Goal: Transaction & Acquisition: Purchase product/service

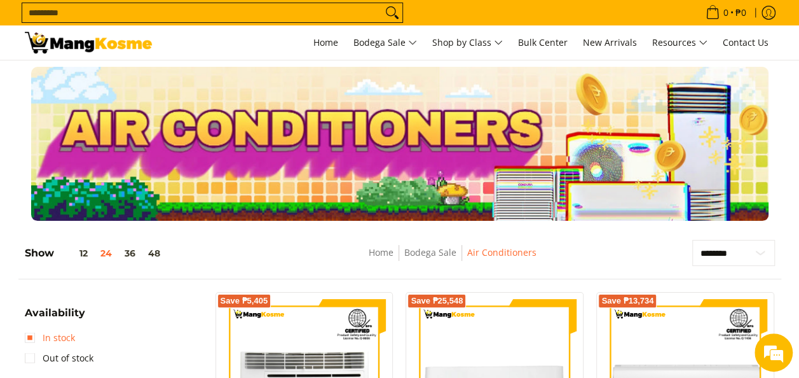
click at [32, 340] on link "In stock" at bounding box center [50, 338] width 50 height 20
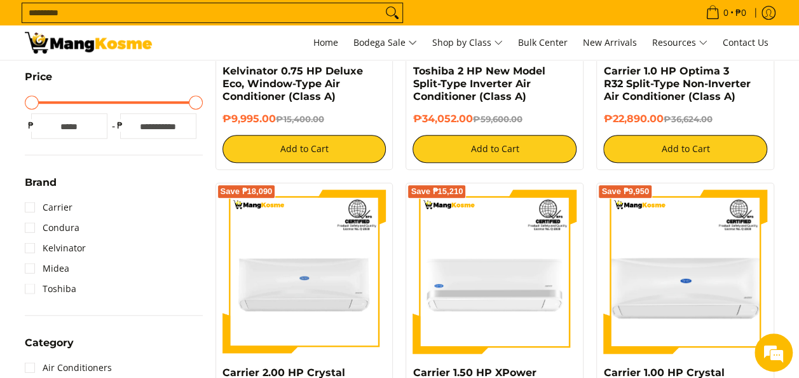
scroll to position [419, 0]
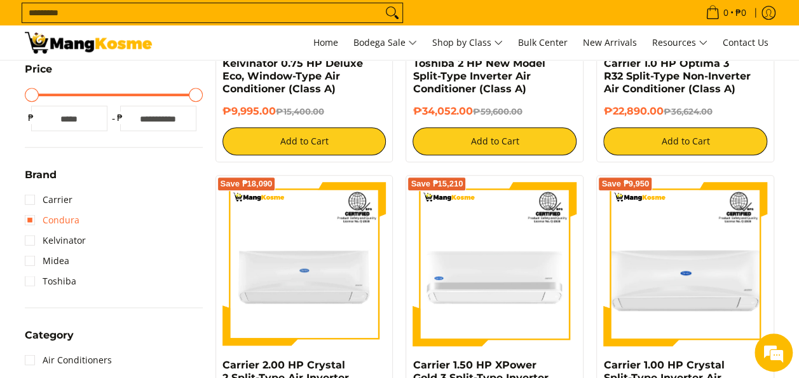
click at [30, 218] on link "Condura" at bounding box center [52, 220] width 55 height 20
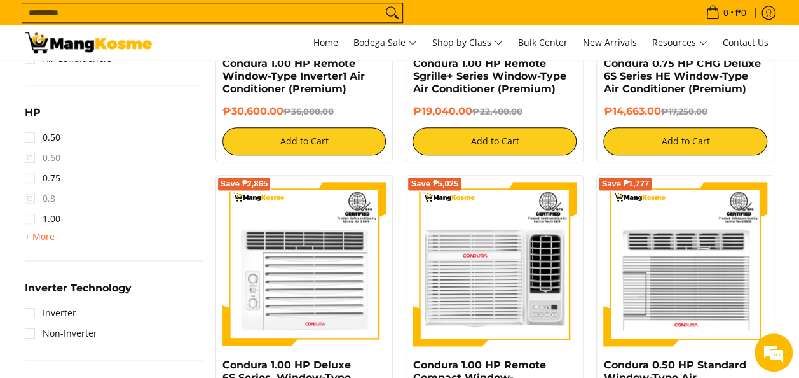
scroll to position [972, 0]
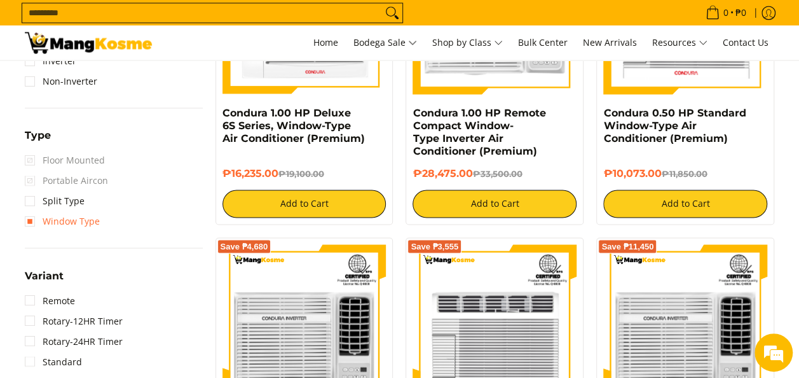
click at [41, 221] on link "Window Type" at bounding box center [62, 221] width 75 height 20
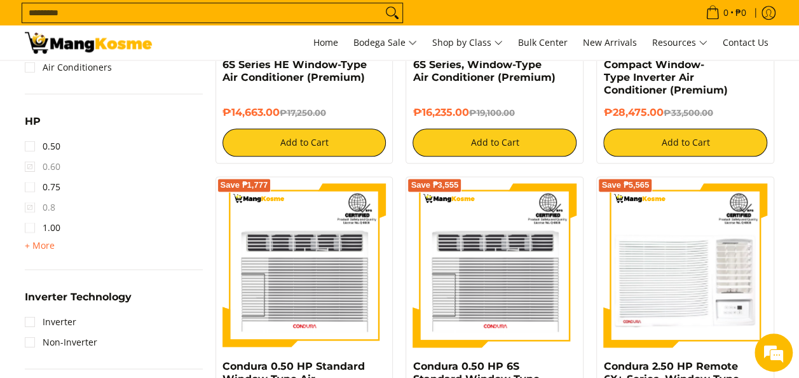
scroll to position [748, 0]
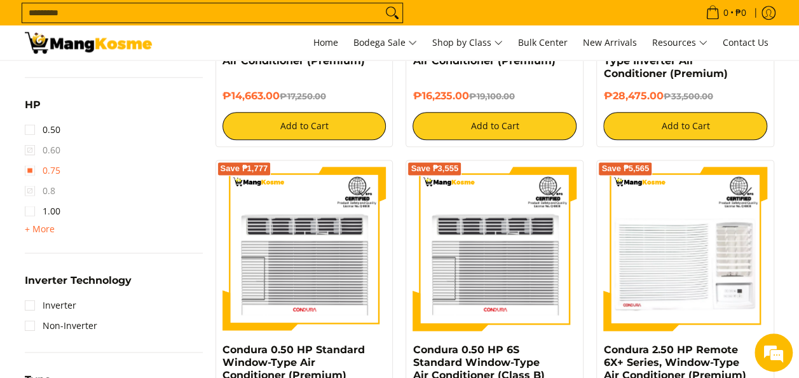
click at [32, 173] on link "0.75" at bounding box center [43, 170] width 36 height 20
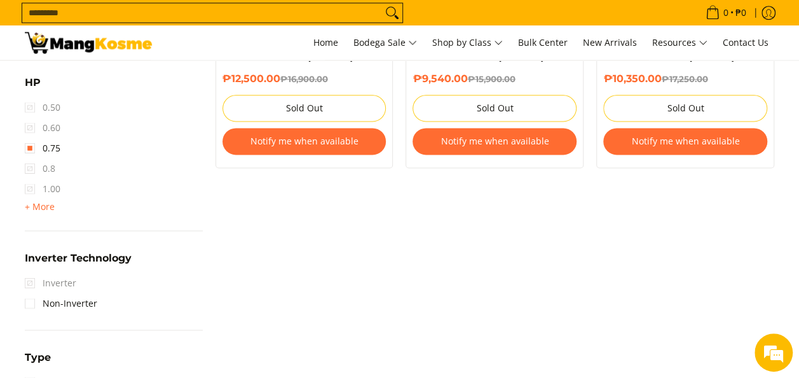
scroll to position [834, 0]
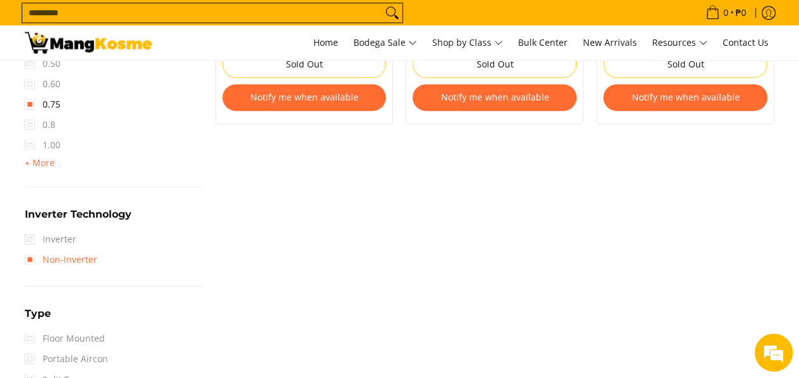
click at [60, 257] on link "Non-Inverter" at bounding box center [61, 259] width 73 height 20
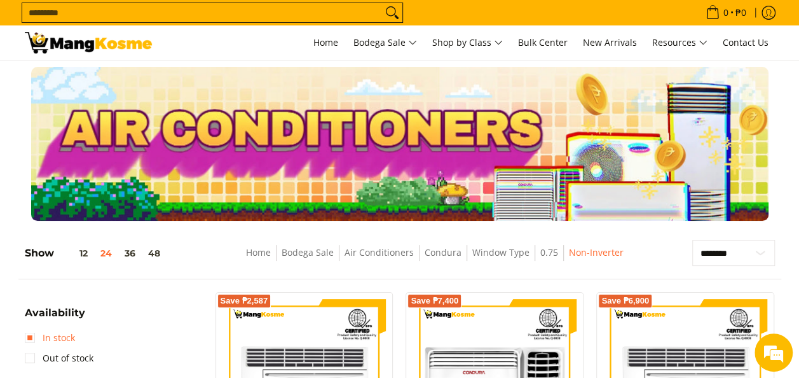
click at [29, 336] on link "In stock" at bounding box center [50, 338] width 50 height 20
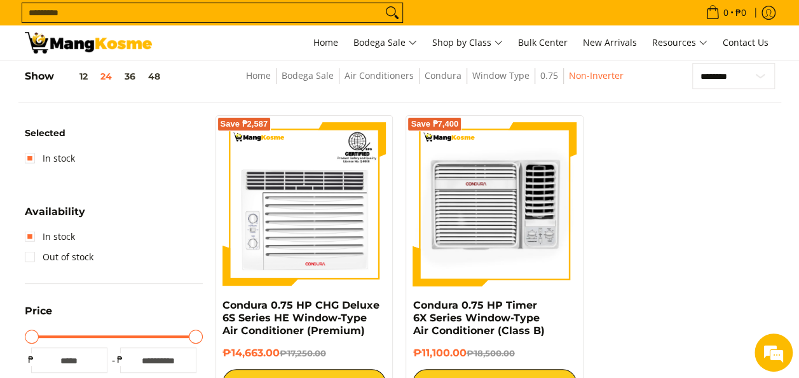
scroll to position [194, 0]
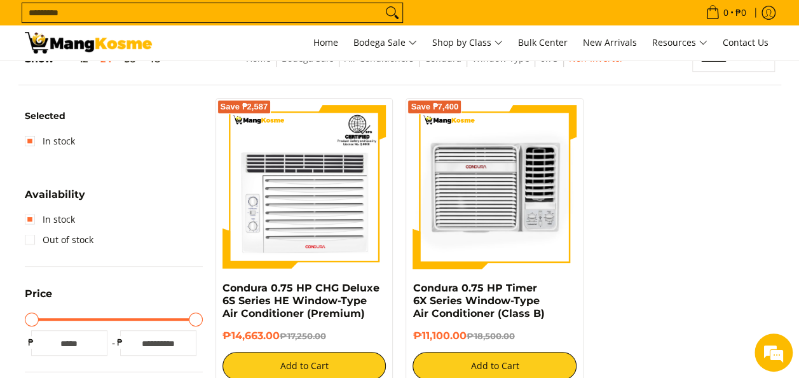
click at [492, 214] on img at bounding box center [495, 187] width 164 height 164
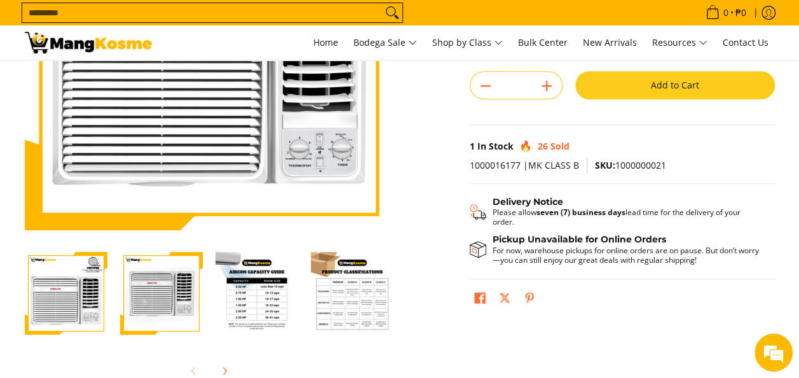
scroll to position [254, 0]
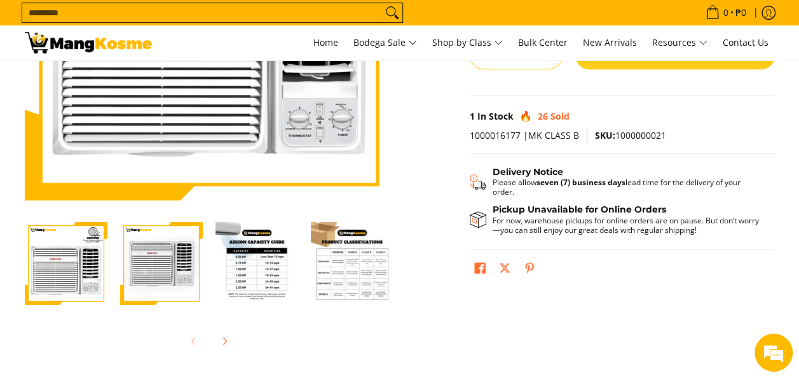
click at [268, 272] on img "Condura 0.75 HP Timer 6X Series Window-Type Air Conditioner (Class B)-3" at bounding box center [257, 263] width 83 height 83
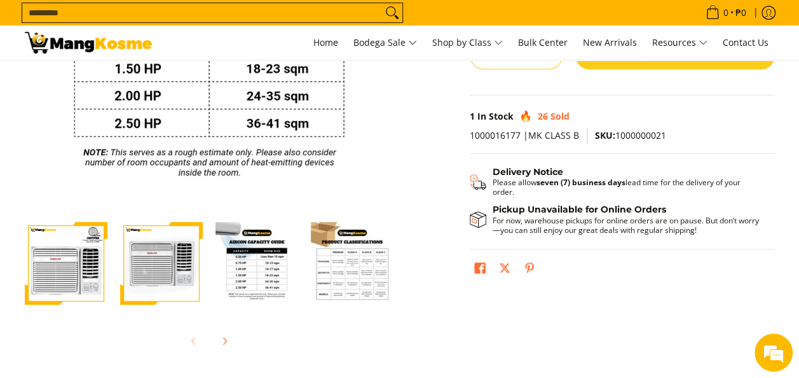
click at [337, 282] on img "Condura 0.75 HP Timer 6X Series Window-Type Air Conditioner (Class B)-4" at bounding box center [352, 263] width 83 height 83
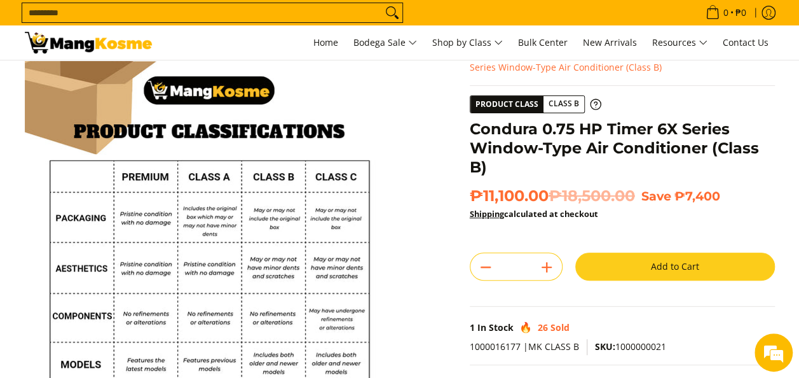
scroll to position [64, 0]
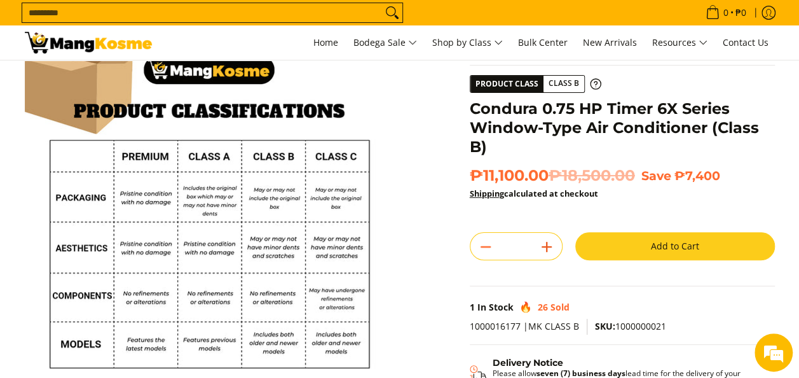
click at [555, 249] on button "Add" at bounding box center [547, 247] width 31 height 20
click at [547, 244] on line "Add" at bounding box center [547, 246] width 0 height 9
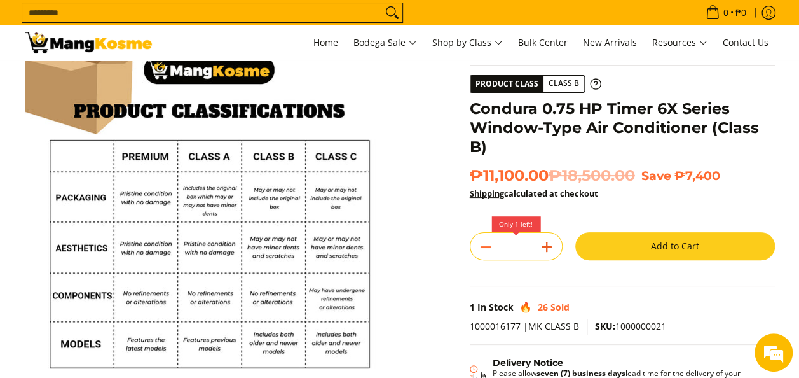
click at [547, 244] on line "Add" at bounding box center [547, 246] width 0 height 9
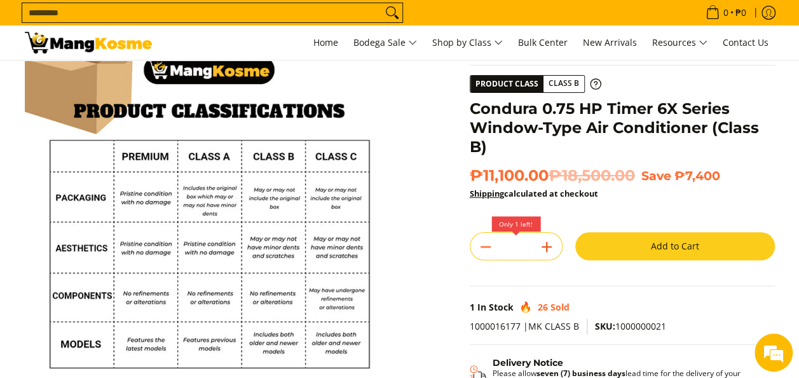
type input "*"
click at [482, 249] on icon "Subtract" at bounding box center [486, 247] width 18 height 18
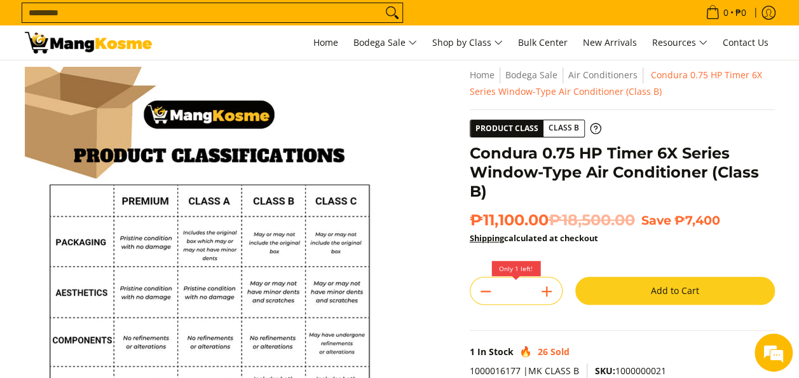
scroll to position [0, 0]
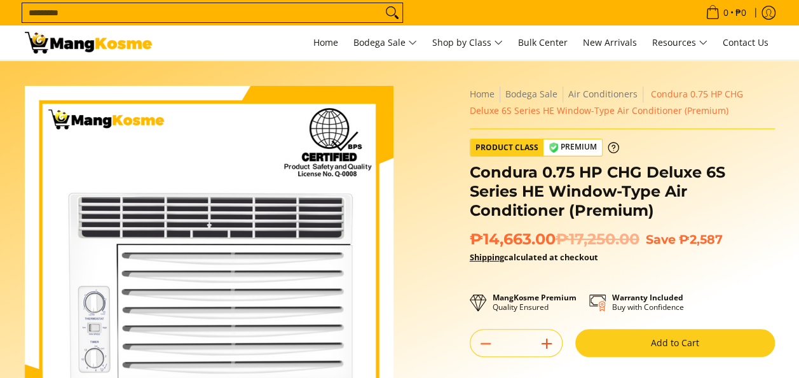
click at [551, 343] on icon "Add" at bounding box center [547, 344] width 18 height 18
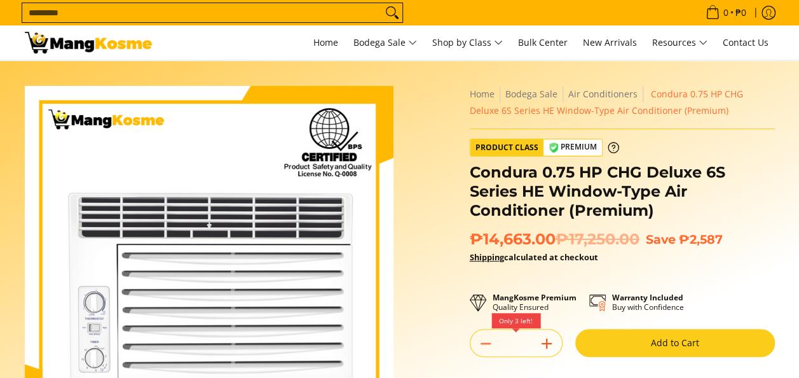
type input "*"
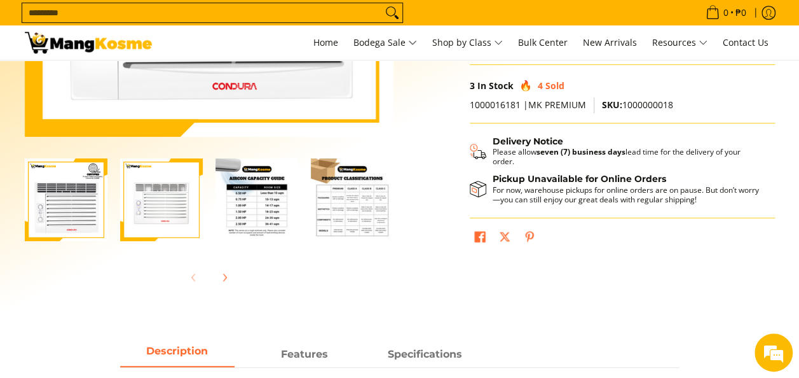
scroll to position [254, 0]
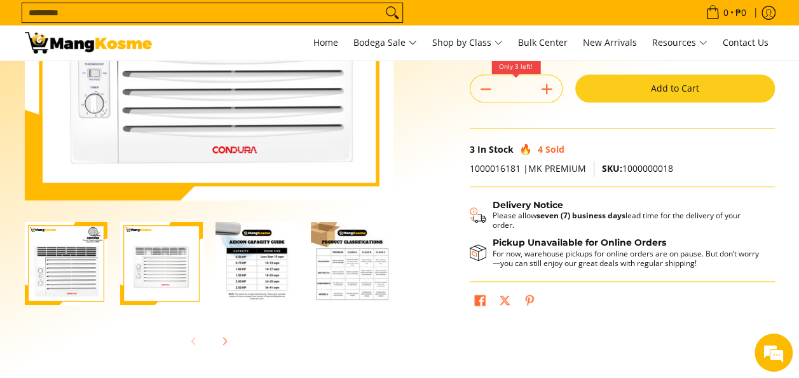
click at [676, 90] on button "Add to Cart" at bounding box center [676, 88] width 200 height 28
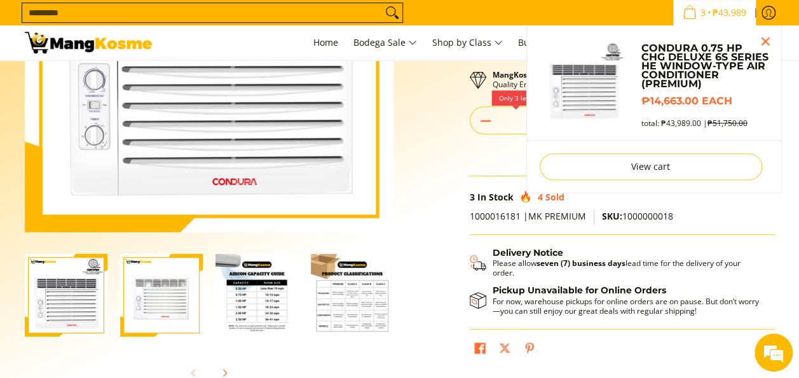
scroll to position [219, 0]
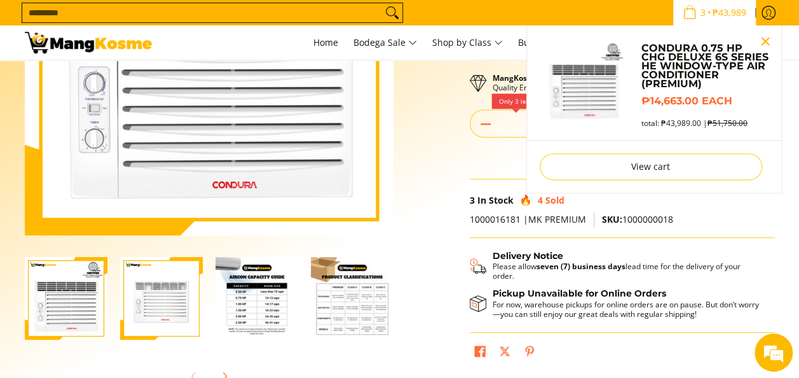
click at [763, 41] on button "Close pop up" at bounding box center [765, 41] width 19 height 19
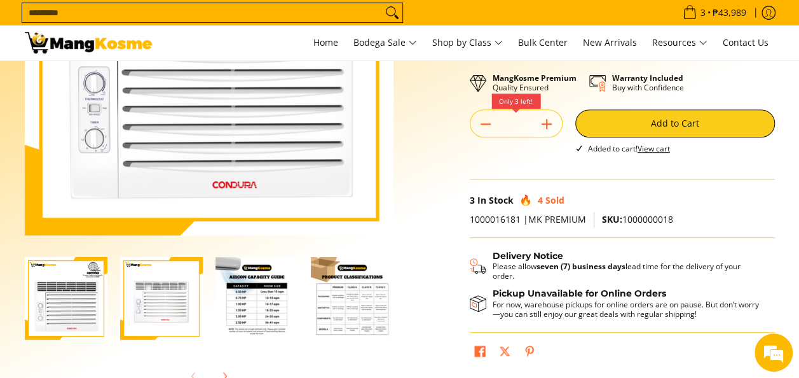
click at [655, 148] on link "View cart" at bounding box center [654, 148] width 32 height 11
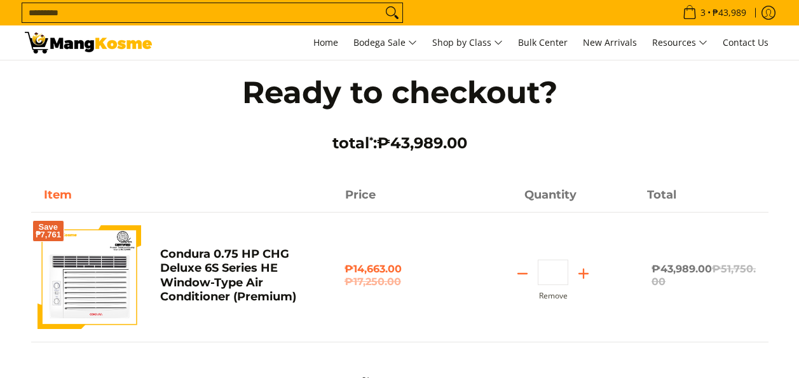
click at [585, 275] on icon "Add" at bounding box center [584, 274] width 18 height 18
type input "*"
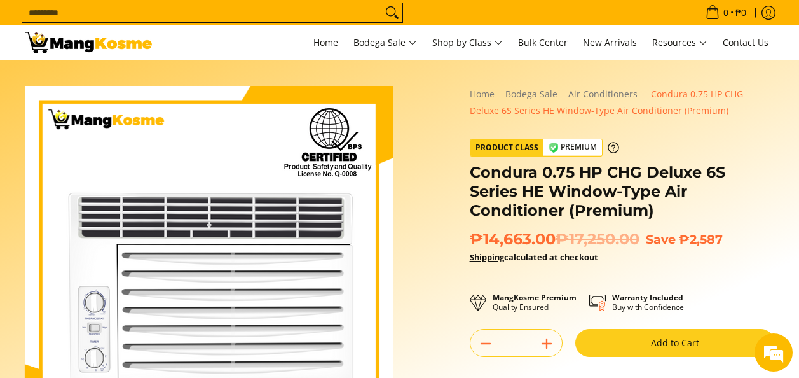
scroll to position [219, 0]
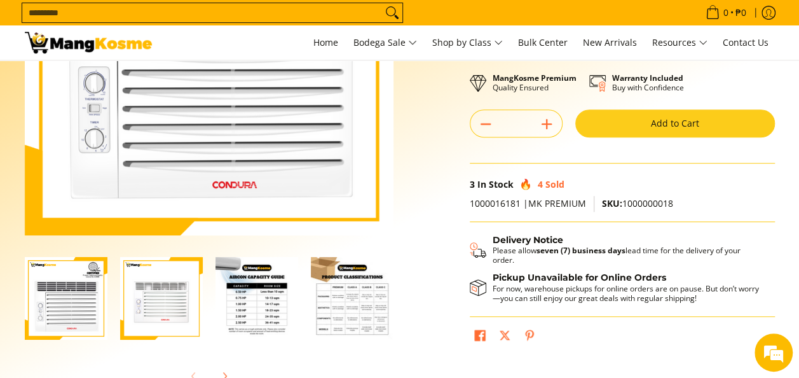
click at [655, 123] on button "Add to Cart" at bounding box center [676, 123] width 200 height 28
click at [657, 123] on button "Add to Cart" at bounding box center [676, 123] width 200 height 28
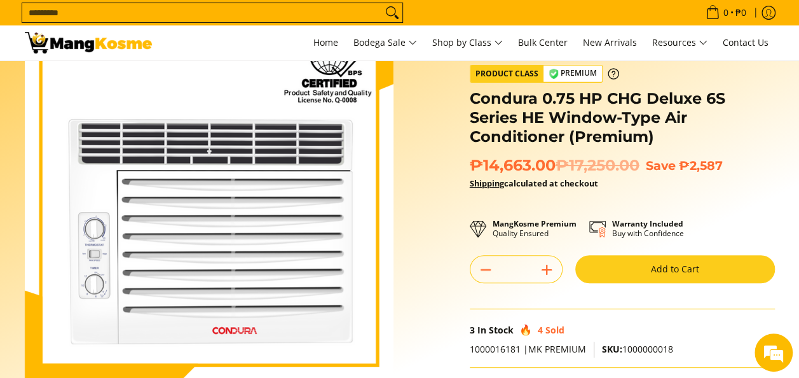
click at [692, 270] on button "Add to Cart" at bounding box center [676, 269] width 200 height 28
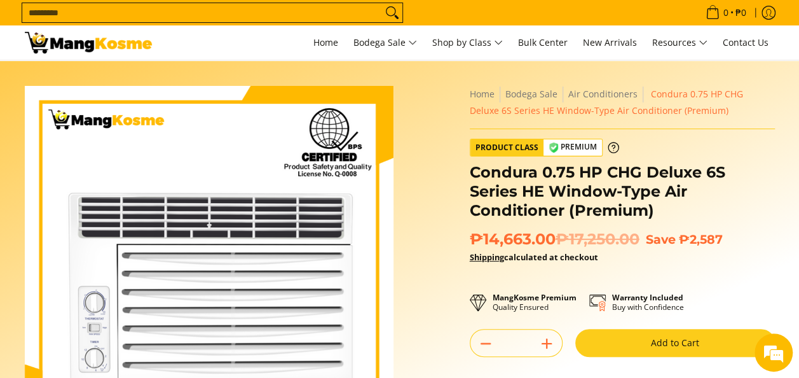
scroll to position [64, 0]
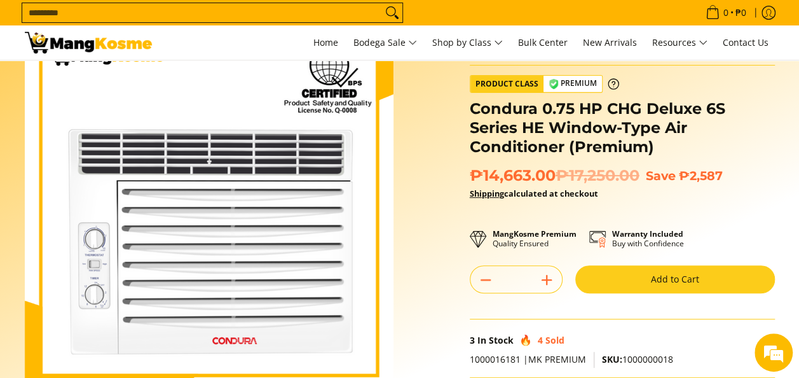
click at [641, 281] on button "Add to Cart" at bounding box center [676, 279] width 200 height 28
click at [689, 256] on div "**********" at bounding box center [622, 269] width 305 height 494
drag, startPoint x: 689, startPoint y: 256, endPoint x: 682, endPoint y: 274, distance: 18.9
click at [682, 274] on button "Add to Cart" at bounding box center [676, 279] width 200 height 28
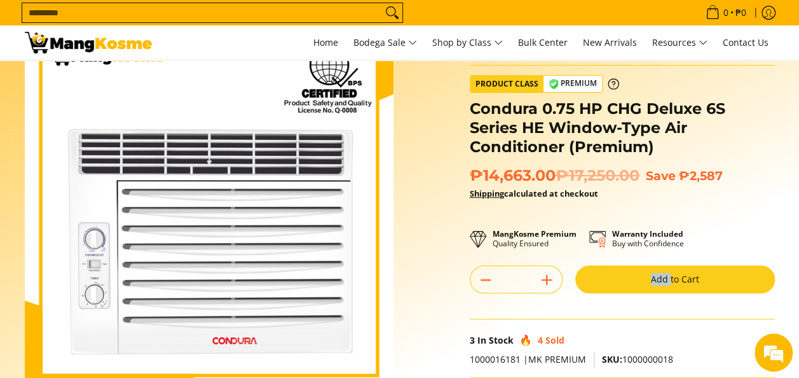
click at [683, 278] on button "Add to Cart" at bounding box center [676, 279] width 200 height 28
click at [485, 271] on icon "Subtract" at bounding box center [486, 280] width 18 height 18
drag, startPoint x: 485, startPoint y: 163, endPoint x: 546, endPoint y: 160, distance: 61.1
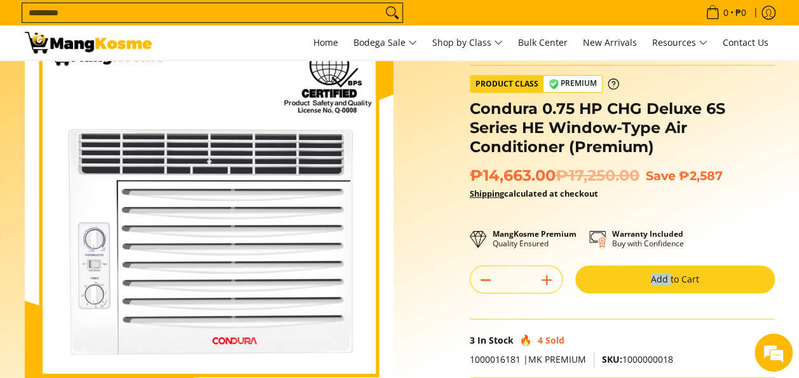
click at [485, 271] on icon "Subtract" at bounding box center [486, 280] width 18 height 18
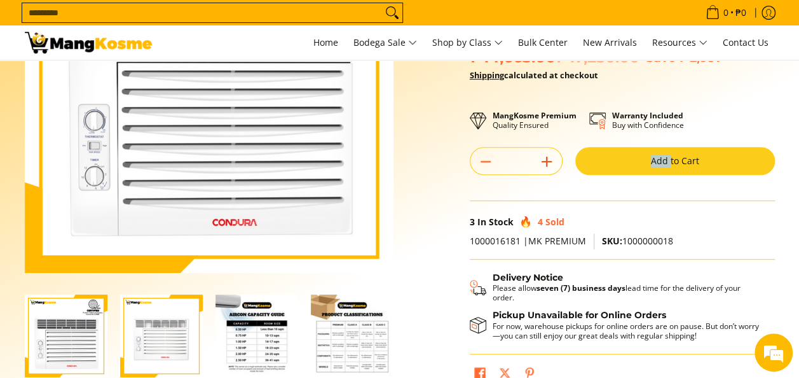
click at [546, 162] on line "Add" at bounding box center [547, 162] width 9 height 0
type input "*"
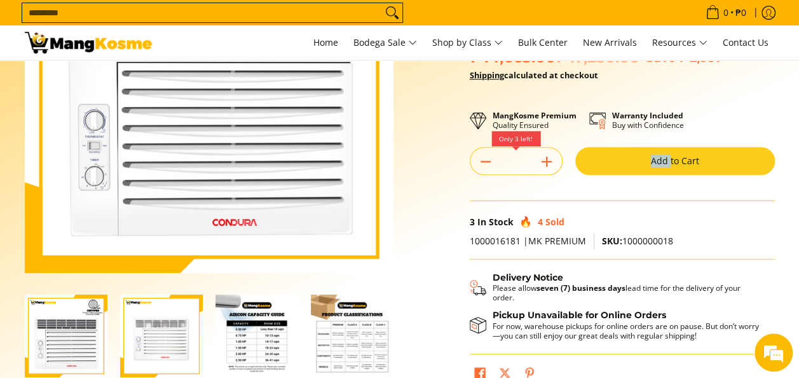
click at [697, 159] on button "Add to Cart" at bounding box center [676, 161] width 200 height 28
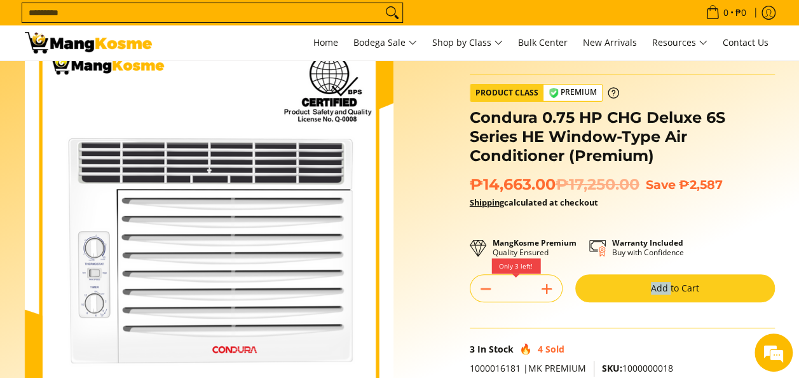
scroll to position [0, 0]
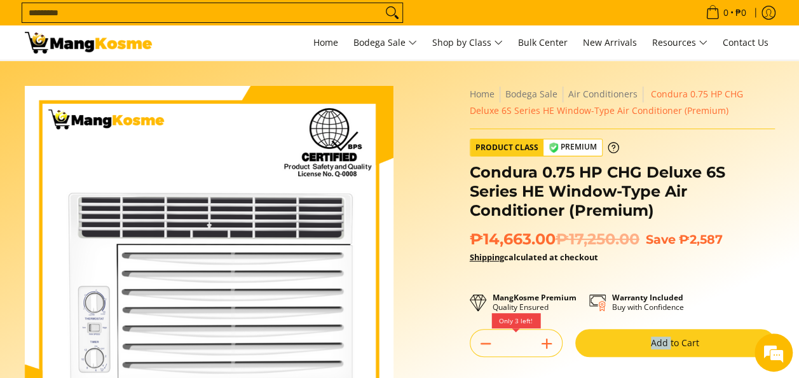
click at [574, 230] on del "₱17,250.00" at bounding box center [598, 239] width 84 height 19
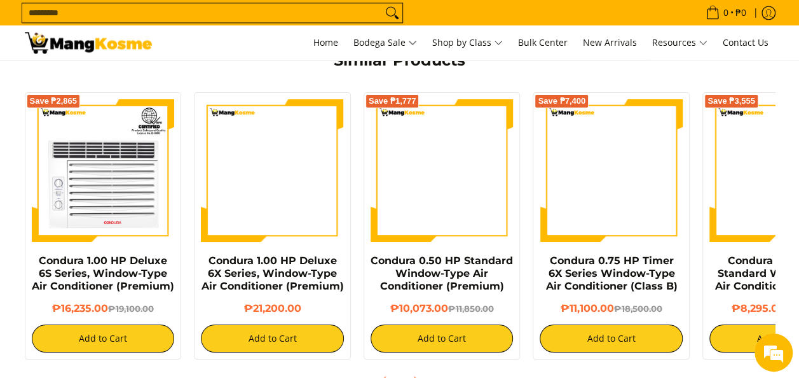
scroll to position [971, 0]
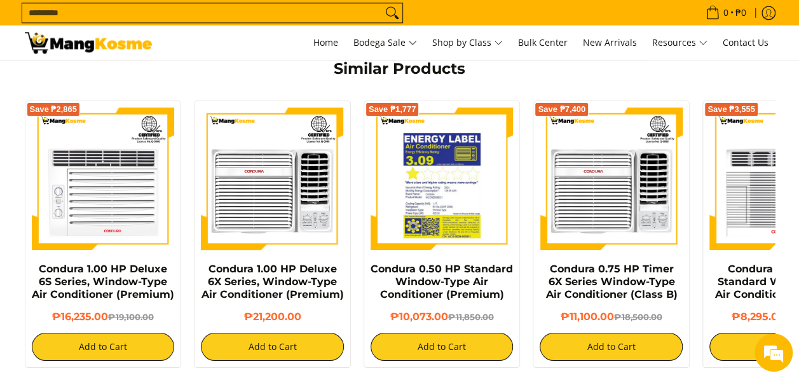
click at [436, 212] on img at bounding box center [442, 178] width 143 height 143
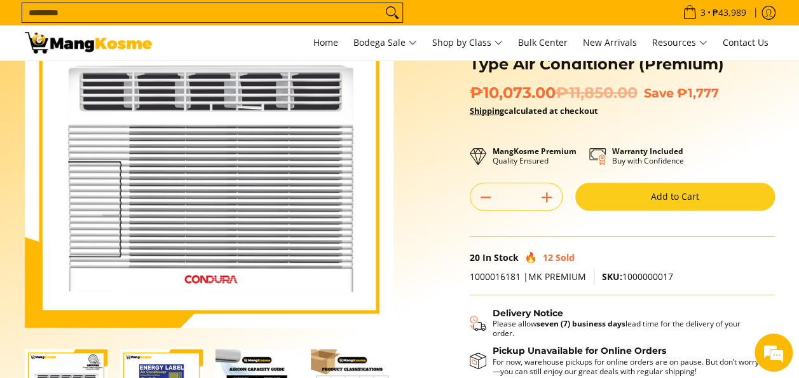
scroll to position [191, 0]
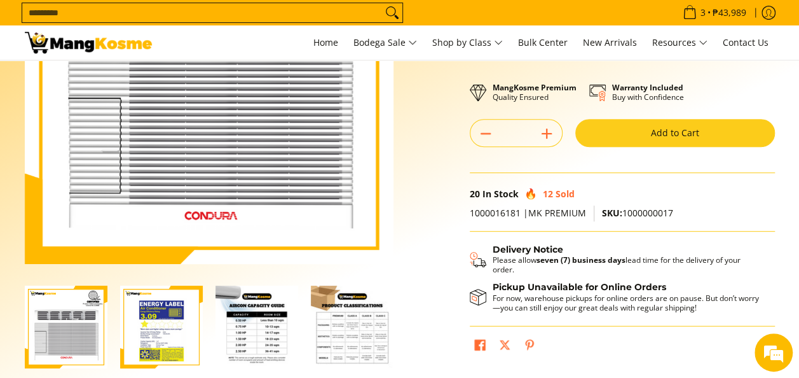
click at [630, 137] on button "Add to Cart" at bounding box center [676, 133] width 200 height 28
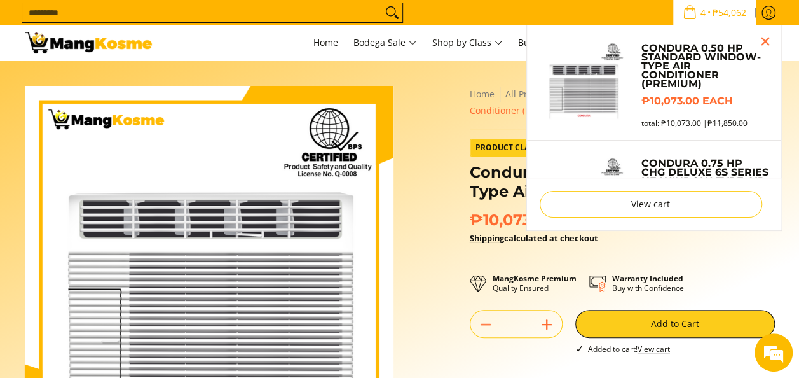
scroll to position [70, 0]
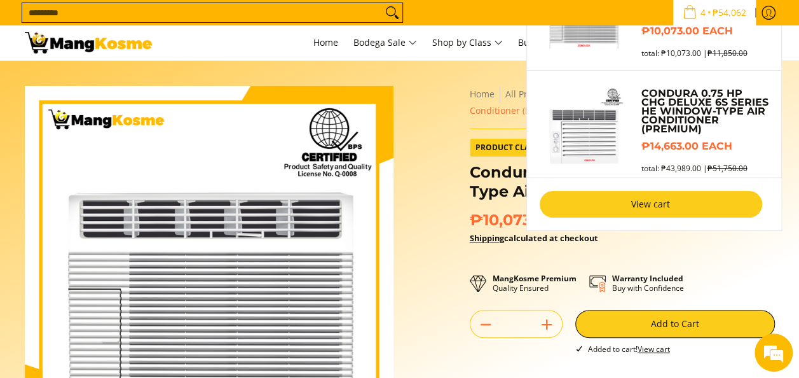
click at [672, 200] on link "View cart" at bounding box center [651, 204] width 223 height 27
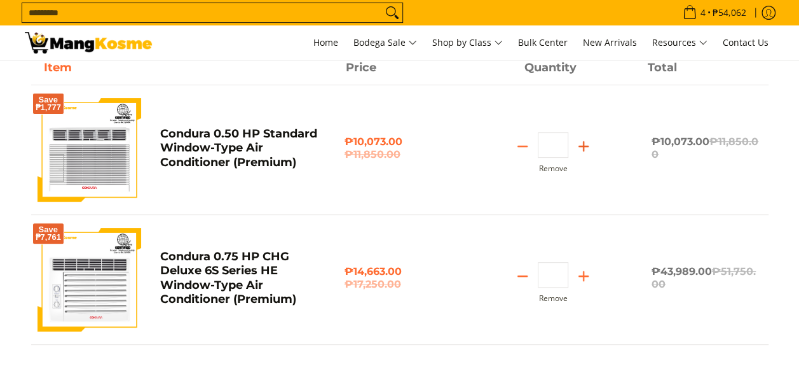
click at [590, 145] on icon "Add" at bounding box center [584, 146] width 18 height 18
type input "*"
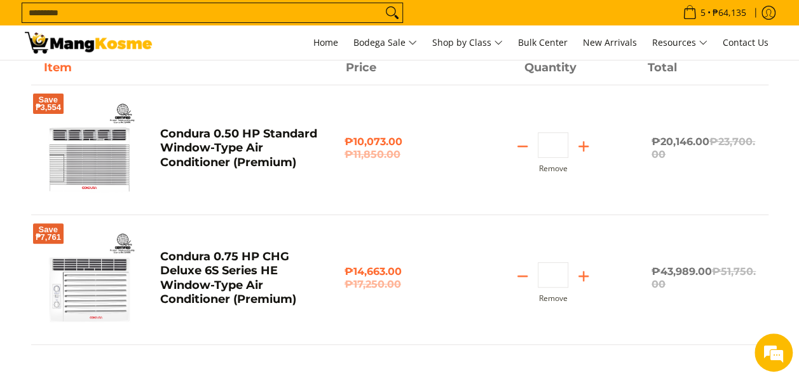
click at [588, 146] on line "Add" at bounding box center [583, 146] width 9 height 0
type input "*"
click at [519, 273] on icon "Subtract" at bounding box center [523, 276] width 18 height 18
type input "*"
click at [519, 273] on icon "Subtract" at bounding box center [523, 276] width 18 height 18
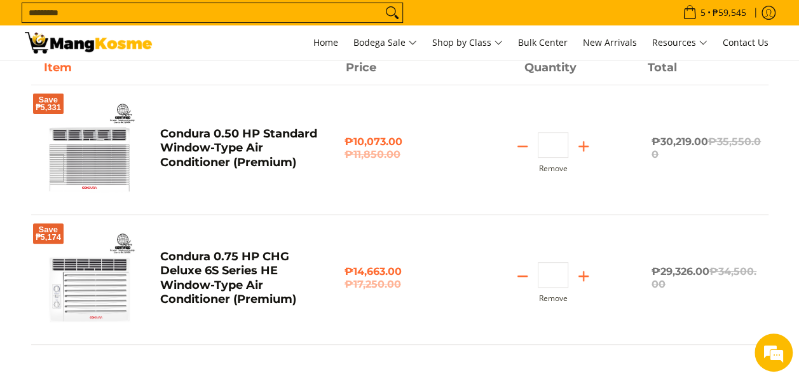
type input "*"
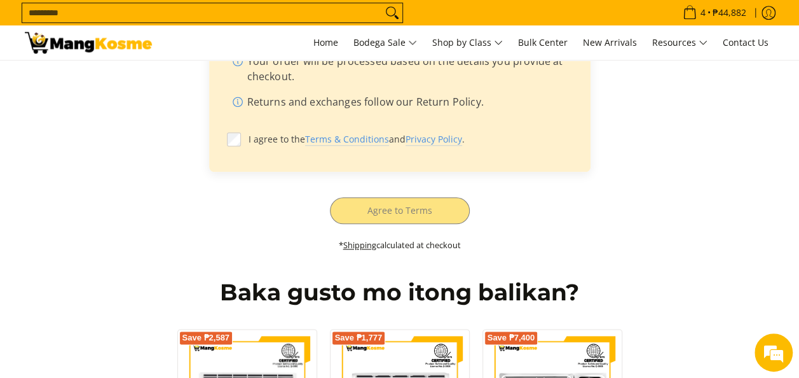
scroll to position [581, 0]
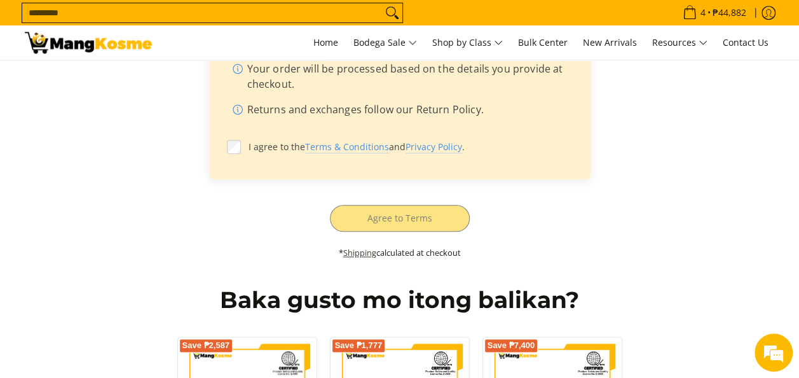
click at [367, 252] on link "Shipping" at bounding box center [359, 252] width 33 height 11
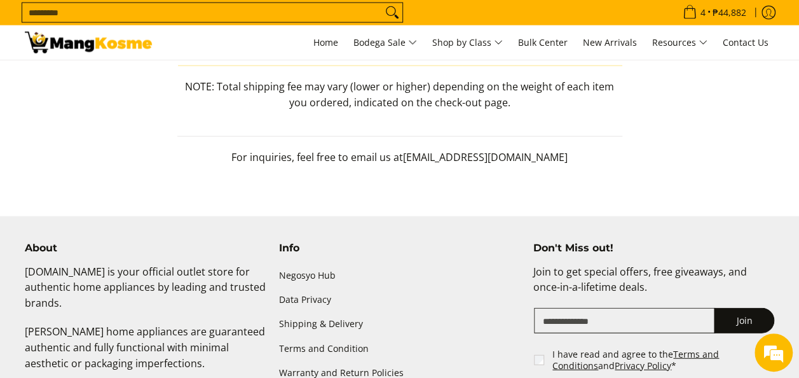
scroll to position [1098, 0]
